Goal: Task Accomplishment & Management: Manage account settings

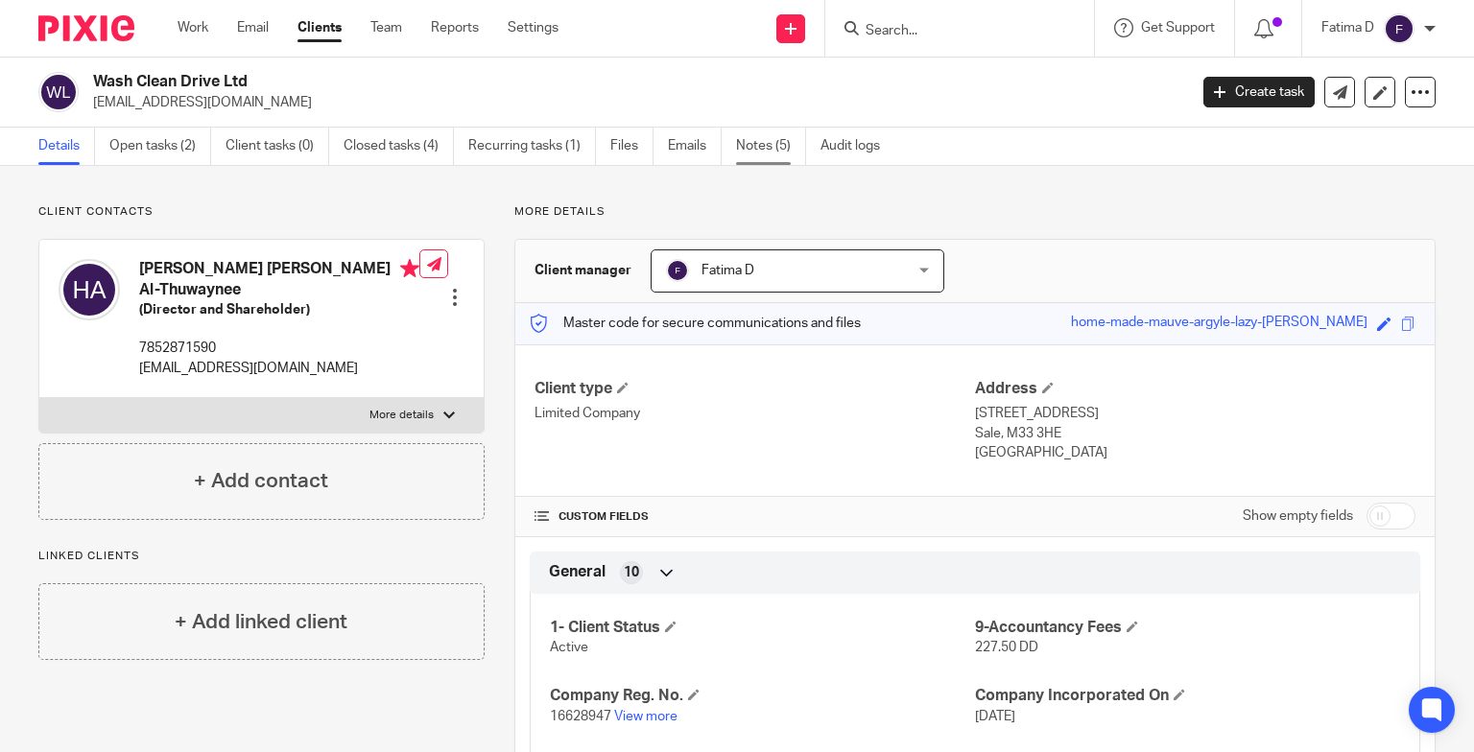
click at [749, 147] on link "Notes (5)" at bounding box center [771, 146] width 70 height 37
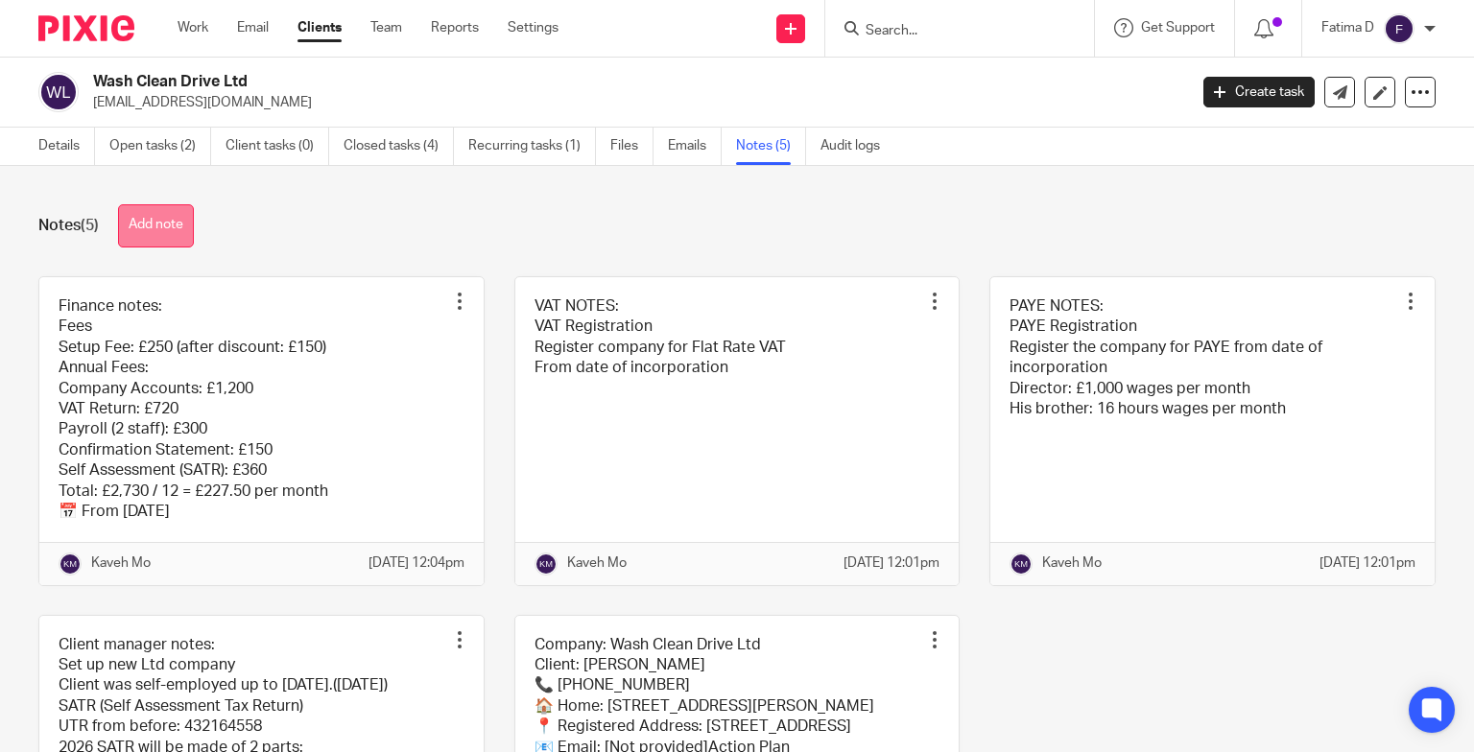
click at [189, 228] on button "Add note" at bounding box center [156, 225] width 76 height 43
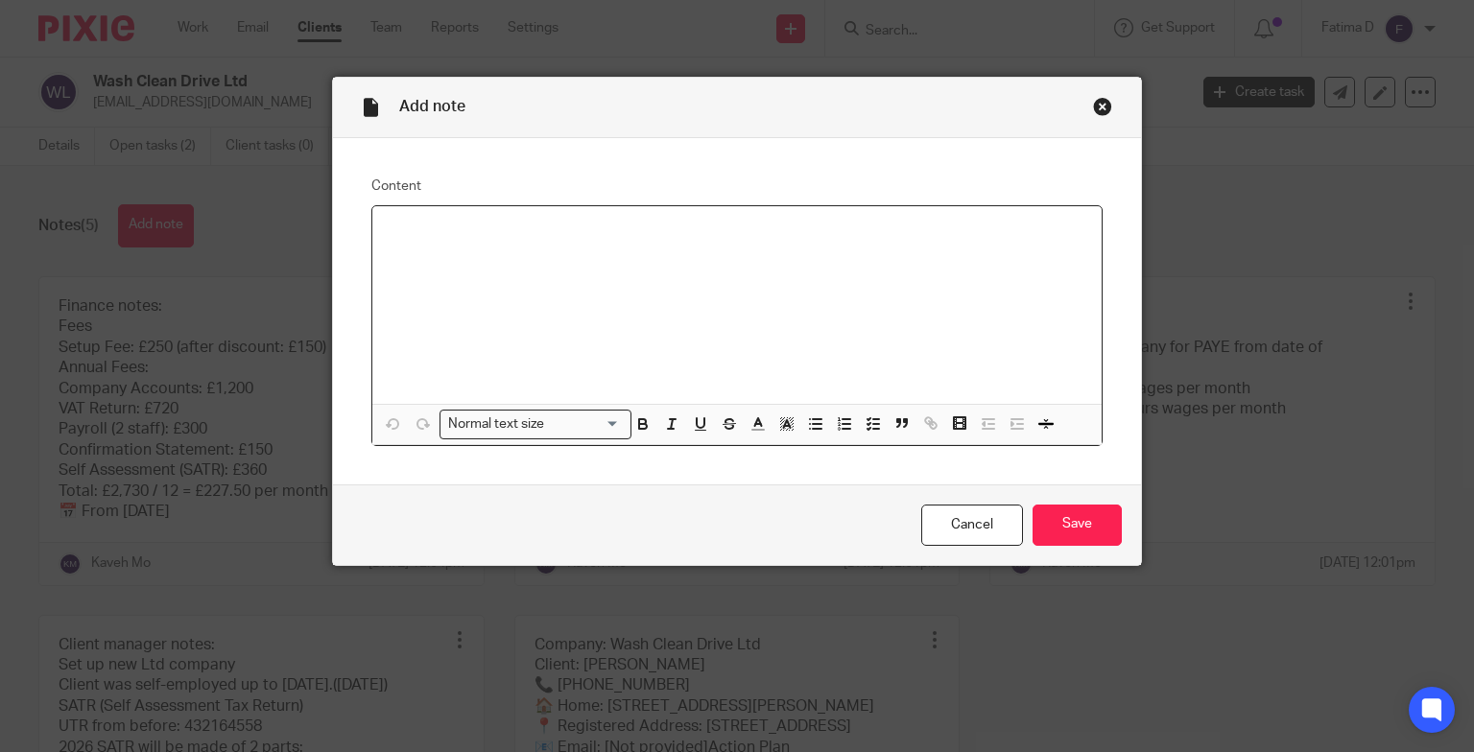
click at [410, 227] on p at bounding box center [738, 231] width 700 height 19
click at [769, 362] on div "PROOF OF ID PROOF OF ADDRESS NATIONAL INSURANCE NUMBER THANKS" at bounding box center [737, 305] width 730 height 198
click at [472, 301] on p at bounding box center [738, 308] width 700 height 19
drag, startPoint x: 384, startPoint y: 220, endPoint x: 497, endPoint y: 265, distance: 121.9
click at [544, 283] on div "PROOF OF ID PROOF OF ADDRESS NATIONAL INSURANCE NUMBER THANKS" at bounding box center [737, 305] width 730 height 198
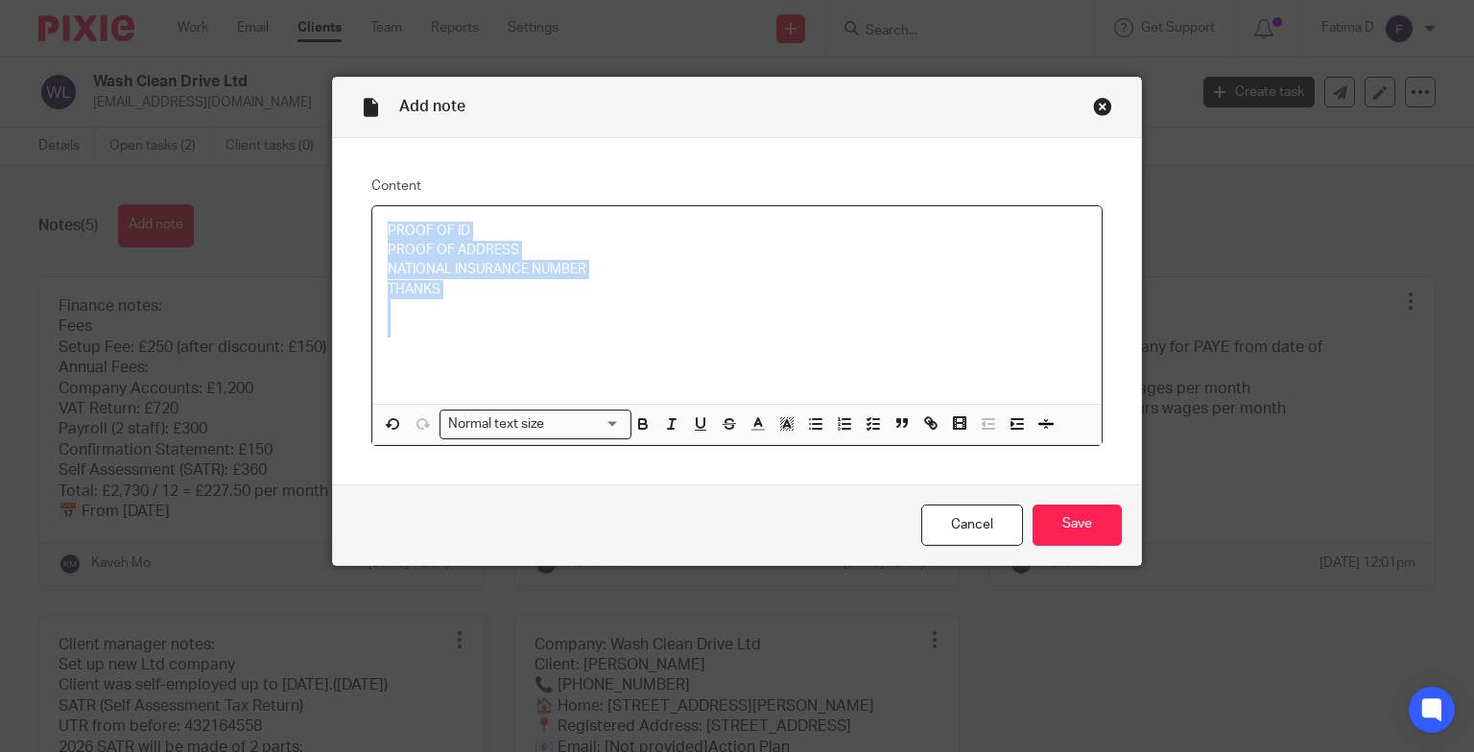
drag, startPoint x: 372, startPoint y: 223, endPoint x: 534, endPoint y: 318, distance: 187.2
click at [534, 318] on div "PROOF OF ID PROOF OF ADDRESS NATIONAL INSURANCE NUMBER THANKS" at bounding box center [737, 305] width 730 height 198
click at [1093, 106] on div "Close this dialog window" at bounding box center [1102, 106] width 19 height 19
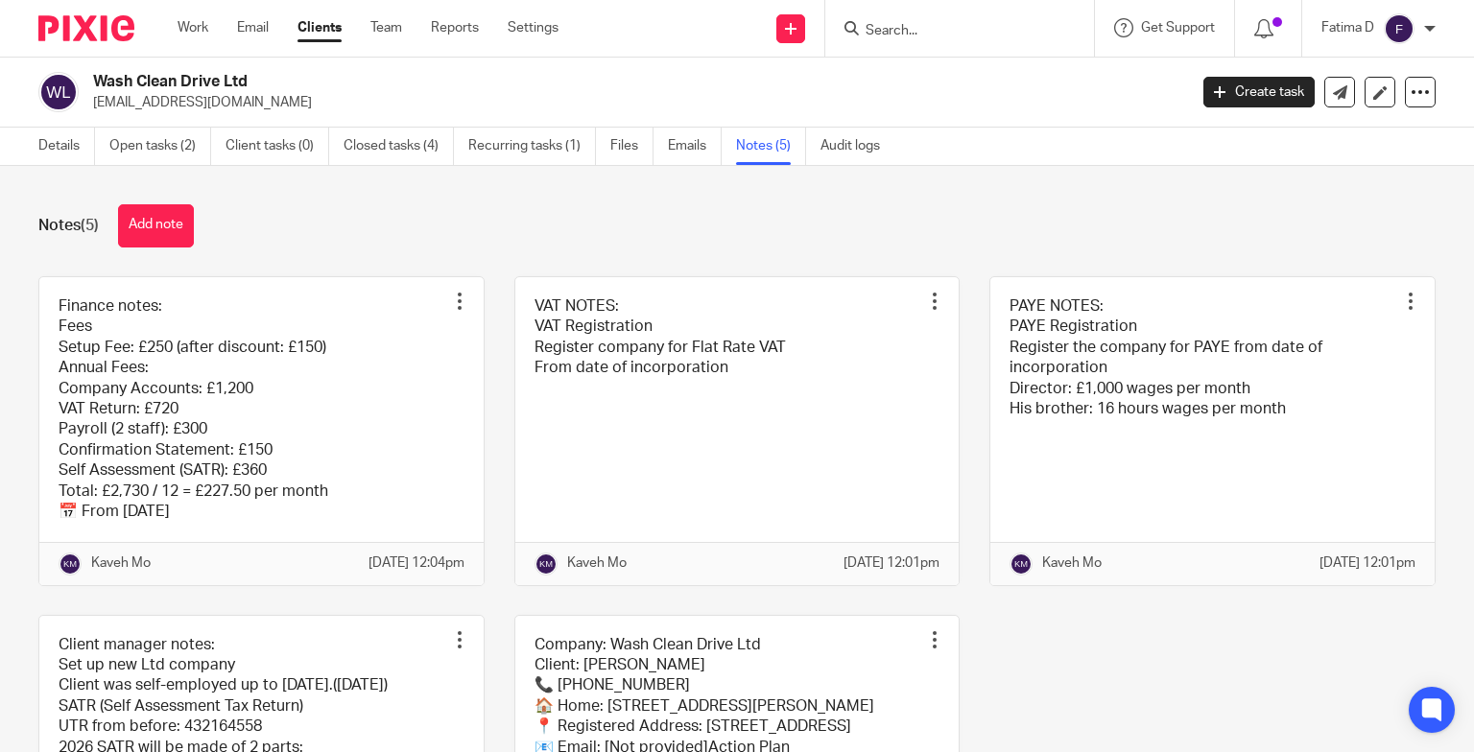
click at [891, 28] on input "Search" at bounding box center [950, 31] width 173 height 17
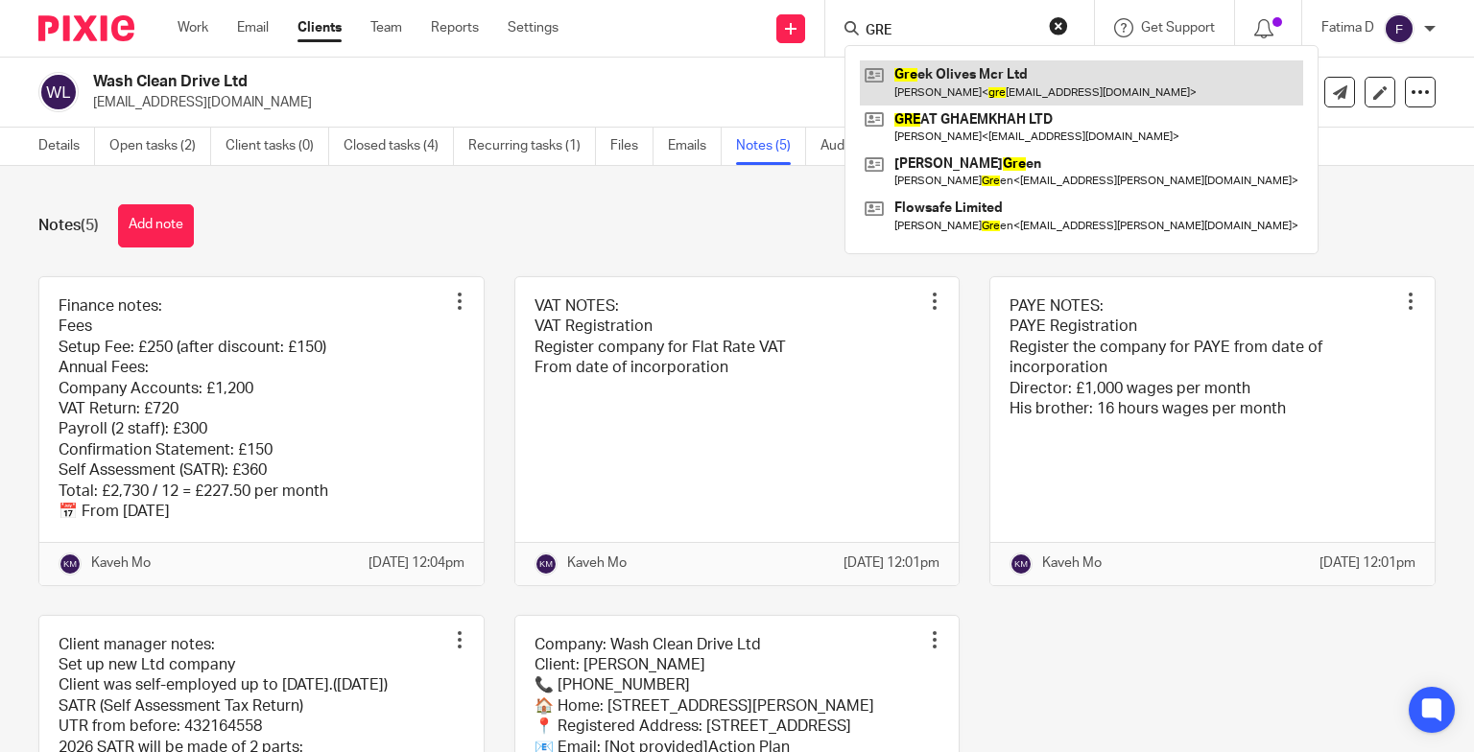
type input "GRE"
click at [937, 73] on link at bounding box center [1081, 82] width 443 height 44
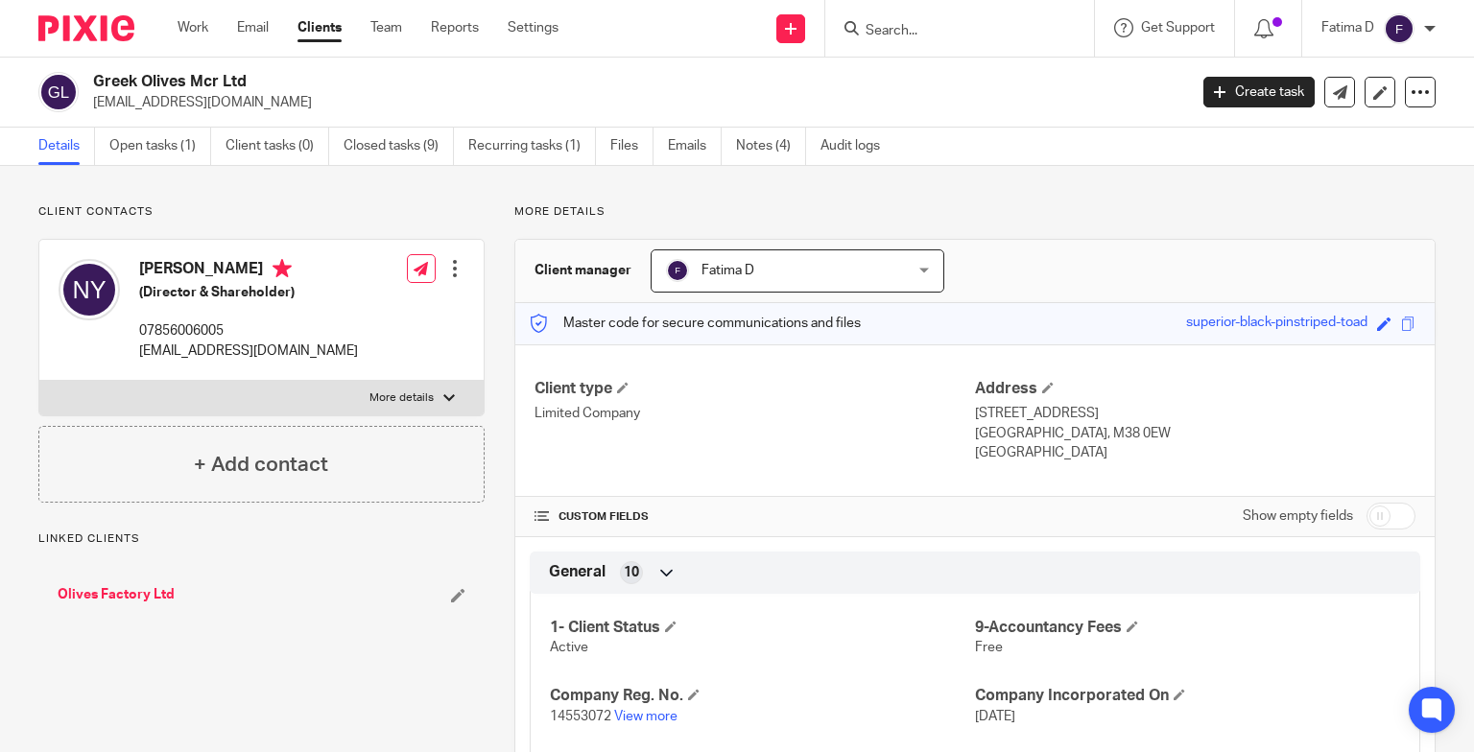
click at [443, 392] on label "More details" at bounding box center [261, 398] width 444 height 35
click at [39, 381] on input "More details" at bounding box center [38, 380] width 1 height 1
checkbox input "true"
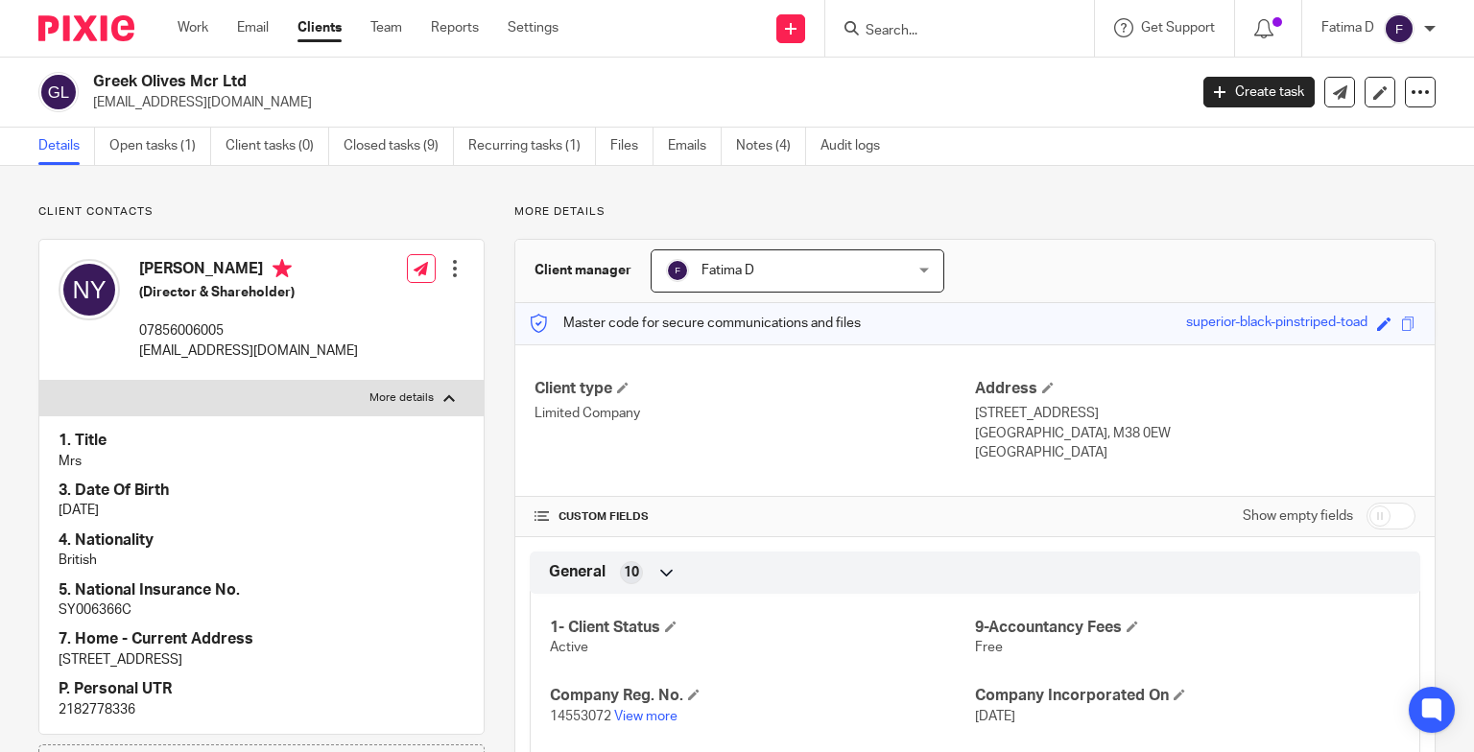
click at [83, 609] on p "SY006366C" at bounding box center [262, 610] width 406 height 19
click at [84, 608] on p "SY006366C" at bounding box center [262, 610] width 406 height 19
copy p "SY006366C"
